Goal: Navigation & Orientation: Understand site structure

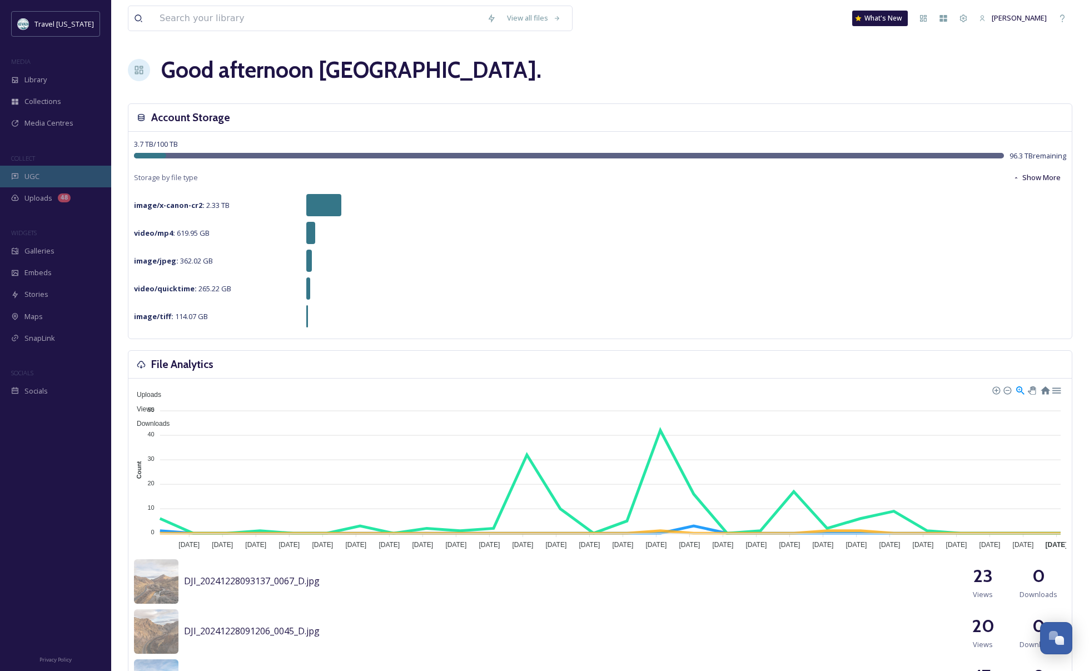
click at [49, 173] on div "UGC" at bounding box center [55, 177] width 111 height 22
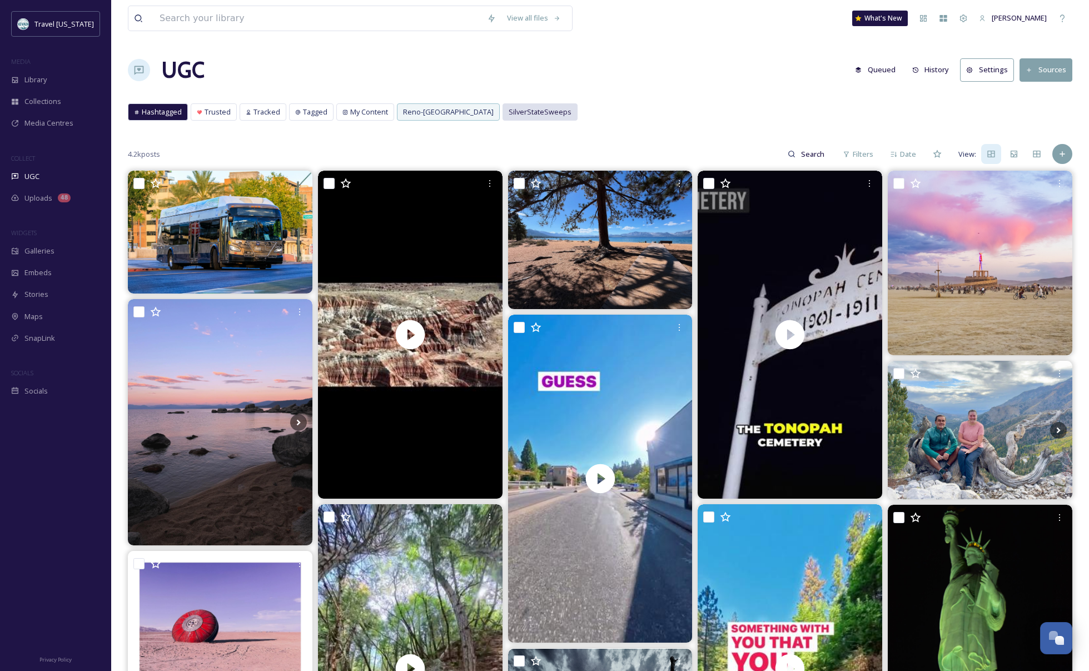
drag, startPoint x: 529, startPoint y: 108, endPoint x: 535, endPoint y: 107, distance: 5.6
click at [529, 108] on span "SilverStateSweeps" at bounding box center [540, 112] width 63 height 11
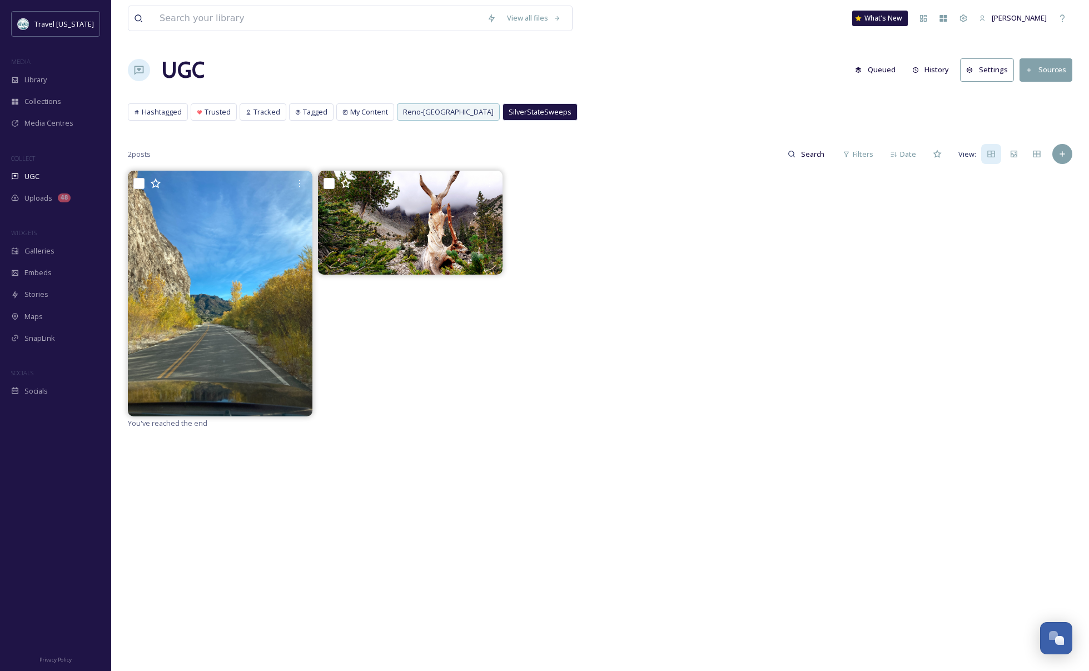
click at [929, 69] on button "History" at bounding box center [930, 70] width 48 height 22
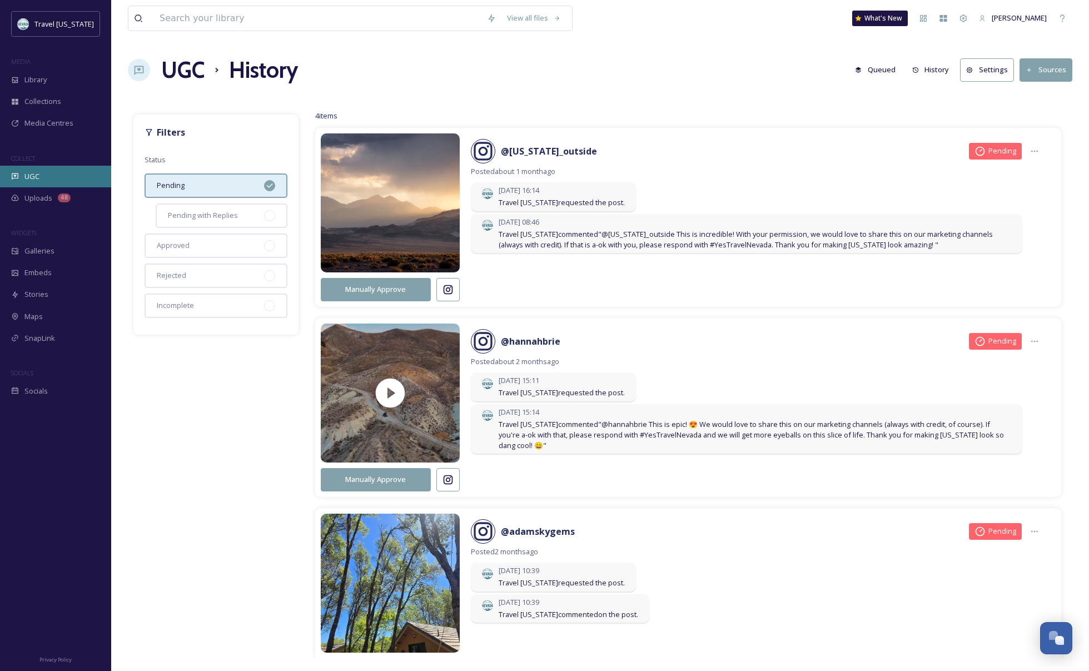
click at [28, 171] on span "UGC" at bounding box center [31, 176] width 15 height 11
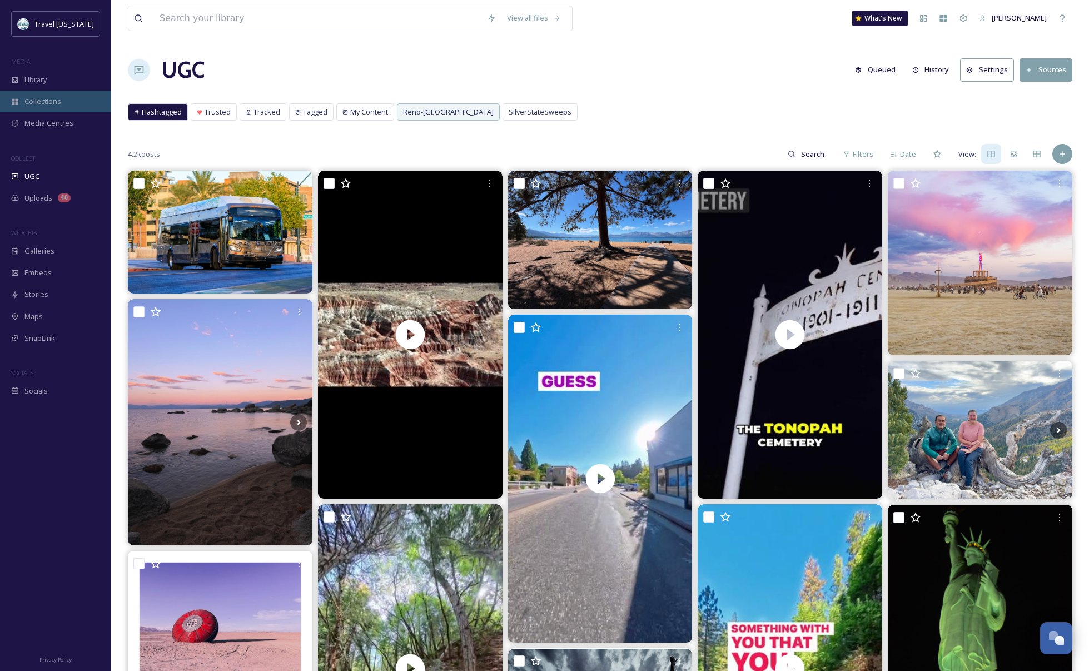
click at [48, 99] on span "Collections" at bounding box center [42, 101] width 37 height 11
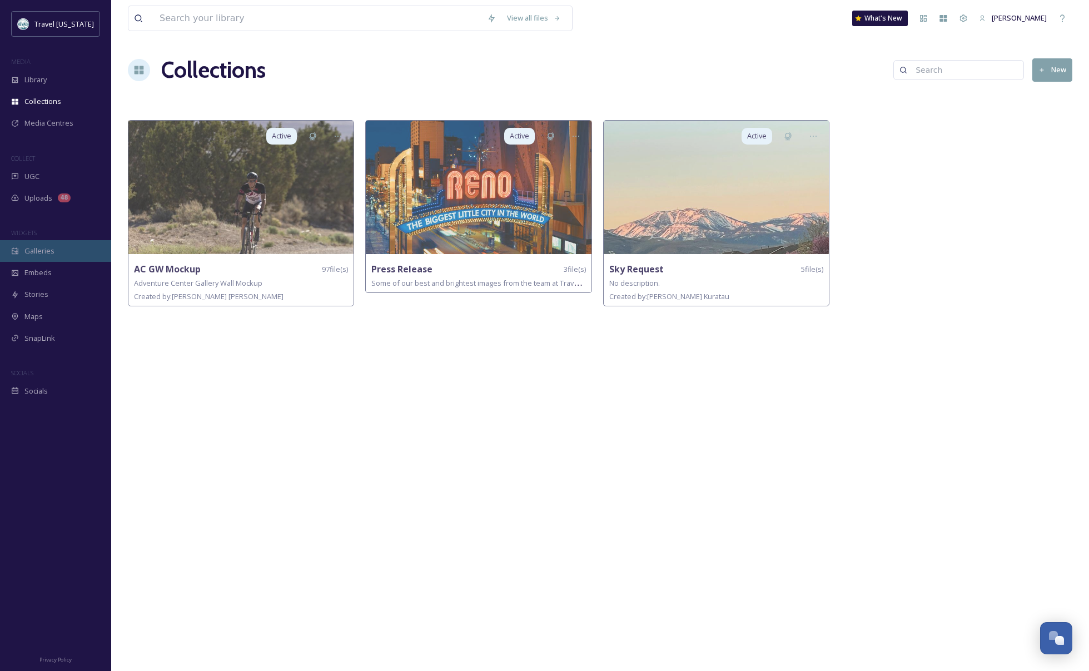
click at [53, 253] on span "Galleries" at bounding box center [39, 251] width 30 height 11
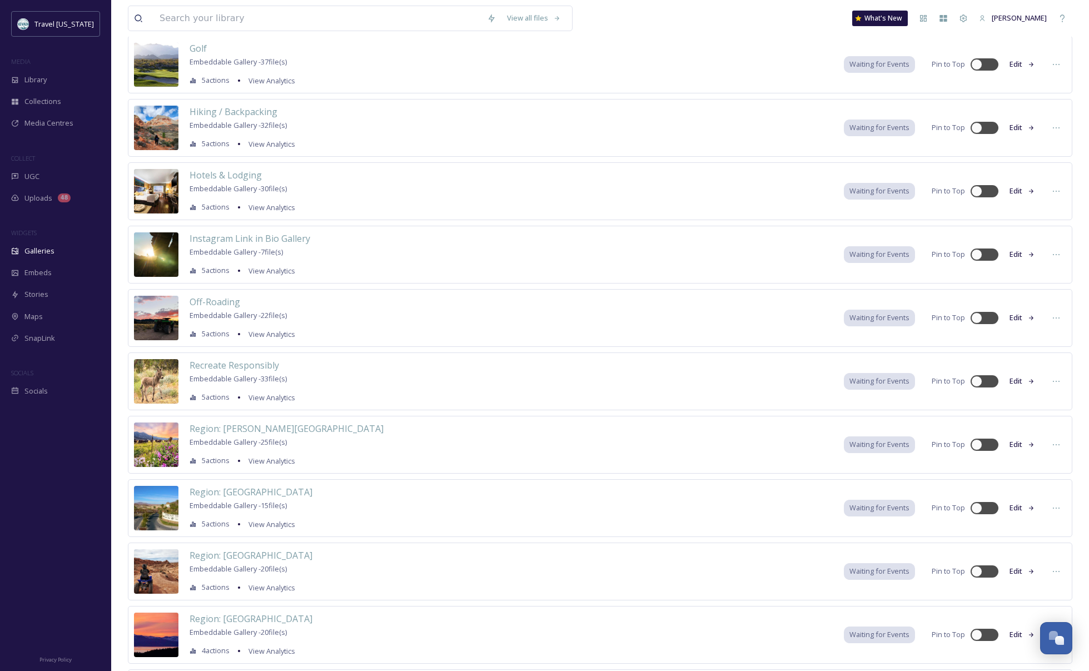
scroll to position [5934, 0]
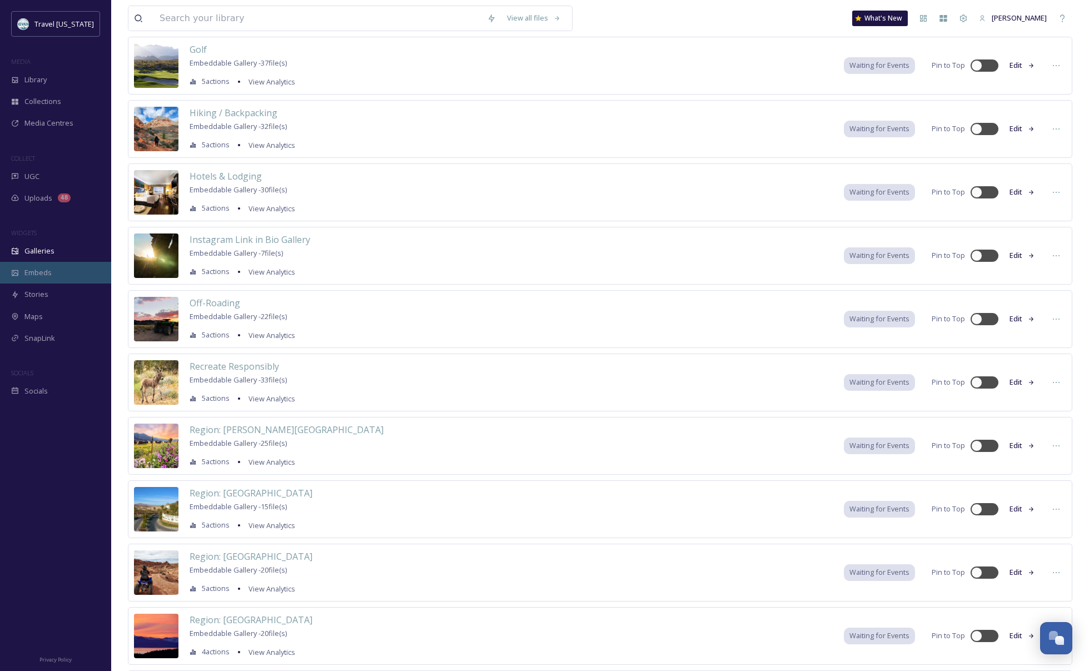
click at [17, 277] on div "Embeds" at bounding box center [55, 273] width 111 height 22
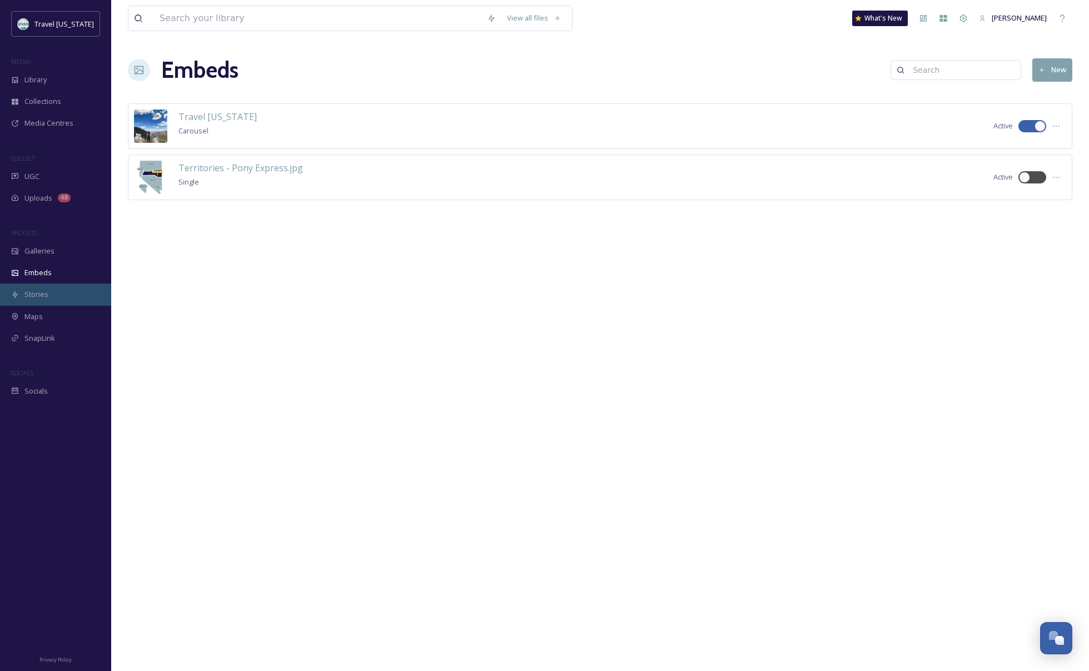
click at [22, 284] on div "Stories" at bounding box center [55, 294] width 111 height 22
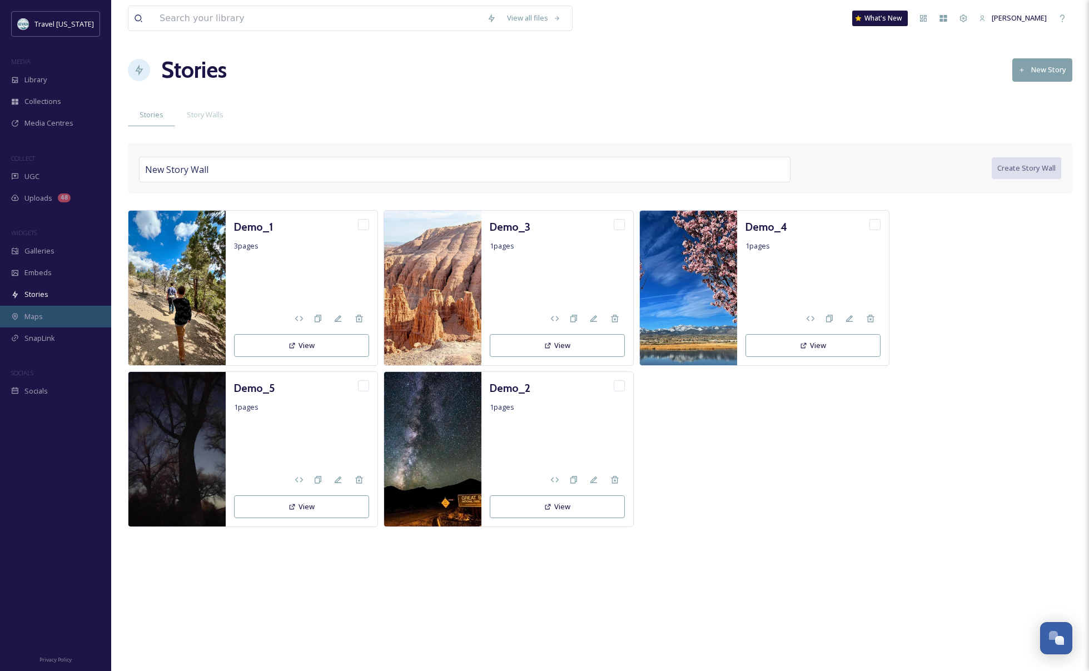
click at [42, 316] on span "Maps" at bounding box center [33, 316] width 18 height 11
